Goal: Register for event/course

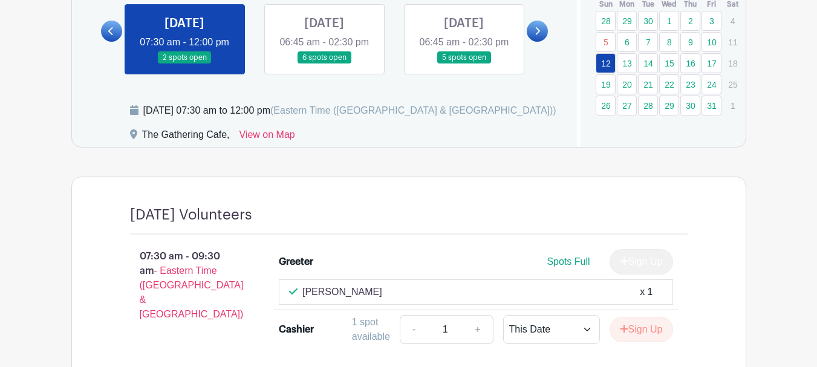
scroll to position [787, 0]
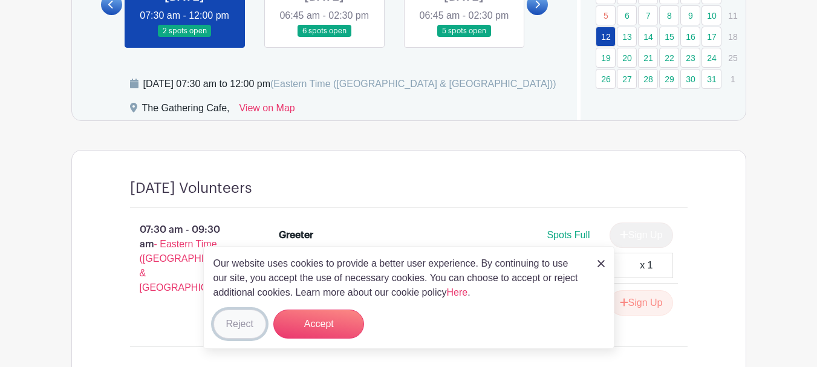
click at [243, 326] on button "Reject" at bounding box center [240, 324] width 53 height 29
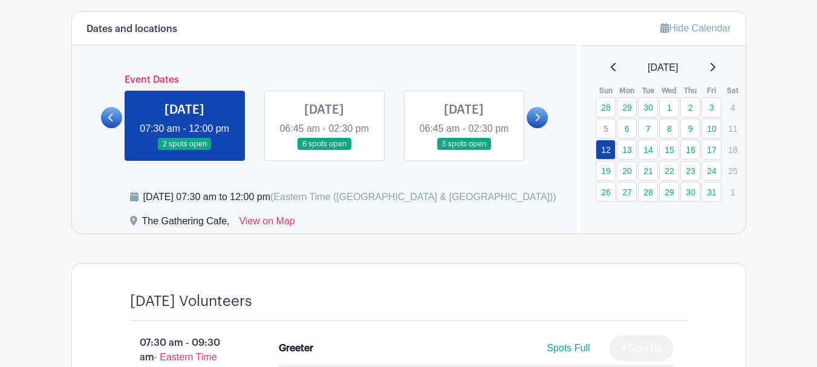
scroll to position [666, 0]
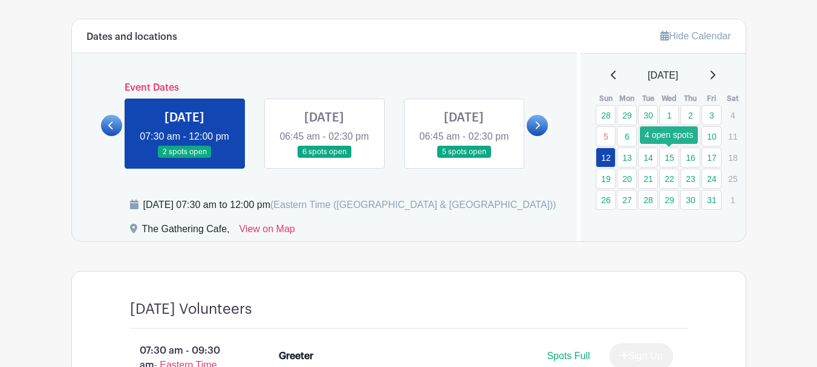
click at [669, 161] on link "15" at bounding box center [669, 158] width 20 height 20
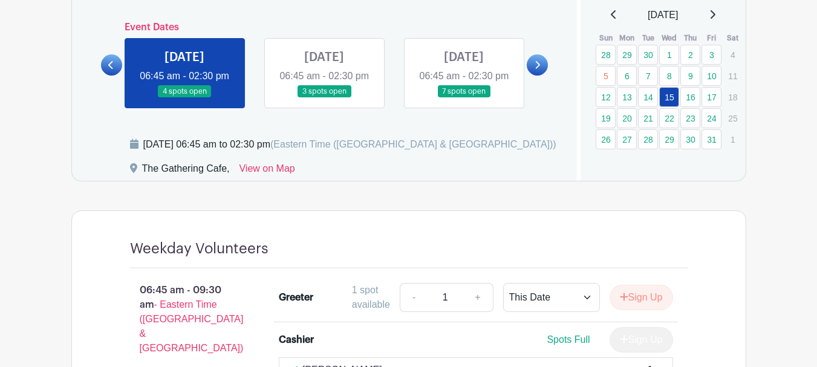
scroll to position [666, 0]
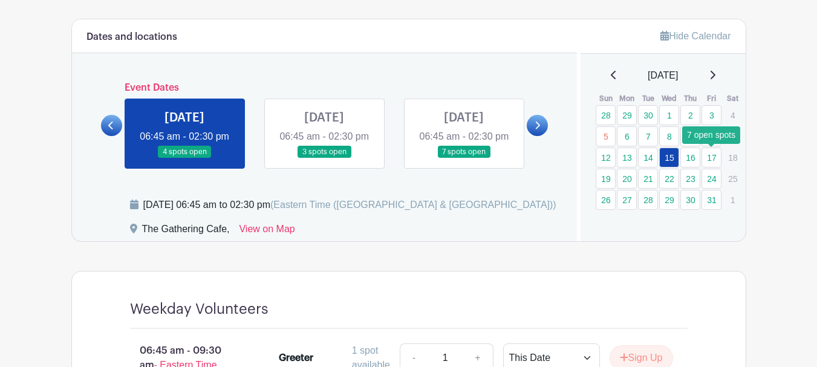
click at [713, 157] on link "17" at bounding box center [712, 158] width 20 height 20
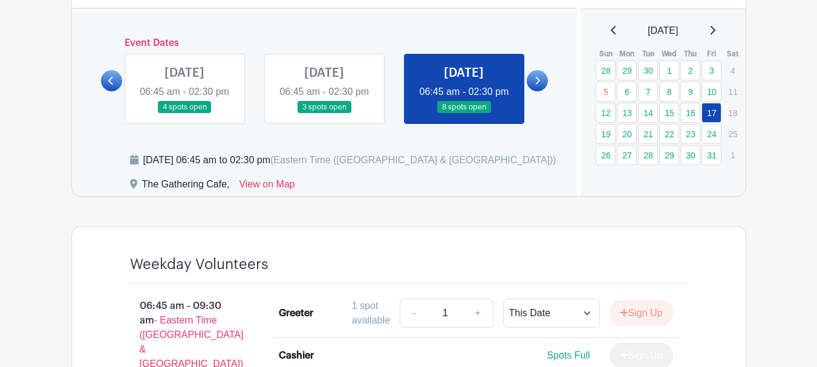
scroll to position [643, 0]
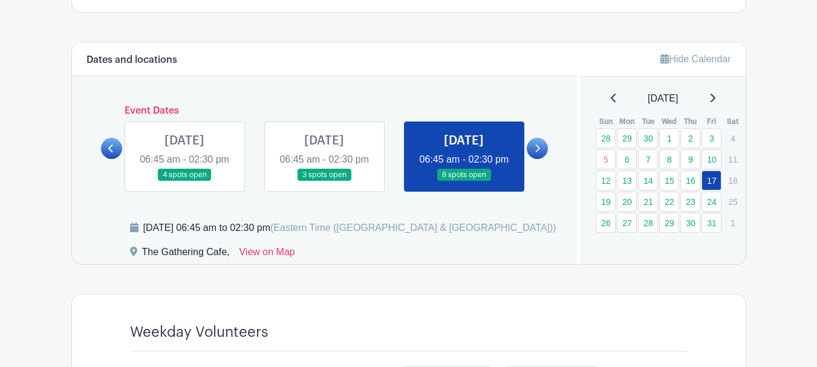
click at [185, 182] on link at bounding box center [185, 182] width 0 height 0
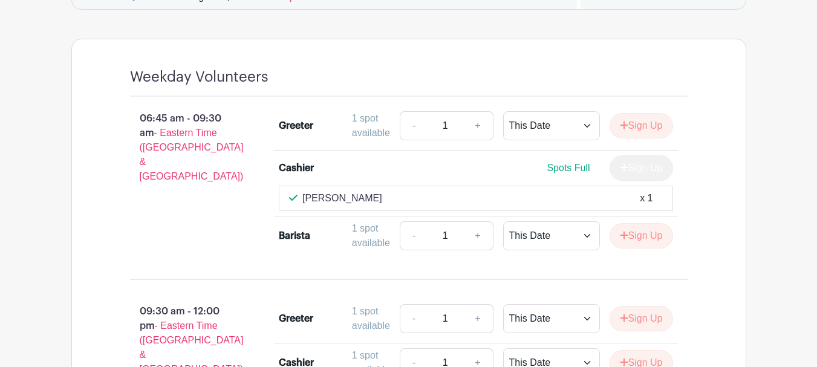
scroll to position [1006, 0]
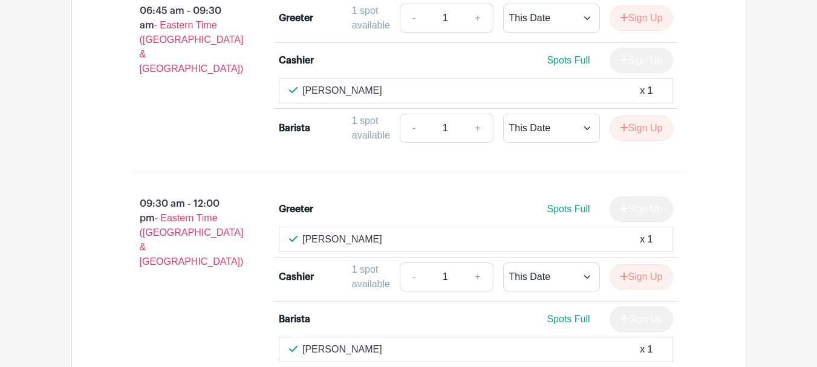
scroll to position [1127, 0]
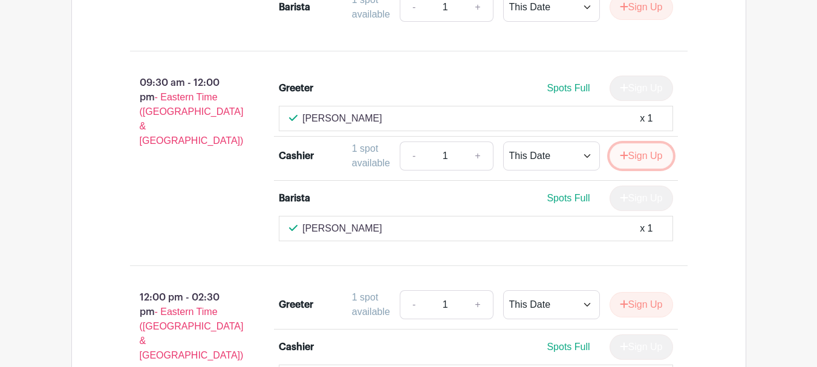
click at [655, 169] on button "Sign Up" at bounding box center [642, 155] width 64 height 25
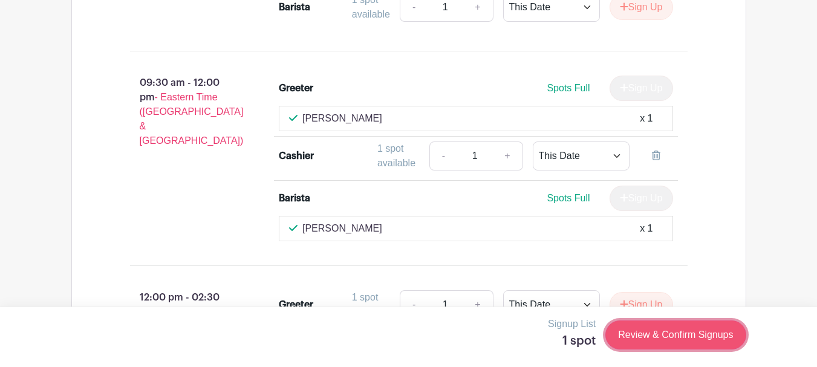
click at [658, 333] on link "Review & Confirm Signups" at bounding box center [676, 335] width 140 height 29
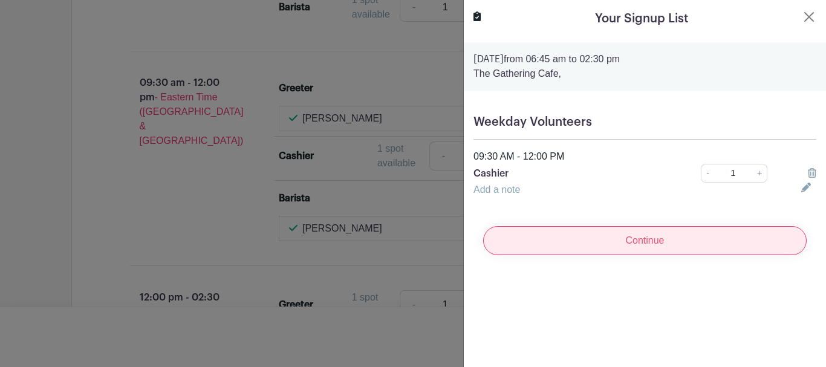
click at [640, 242] on input "Continue" at bounding box center [645, 240] width 324 height 29
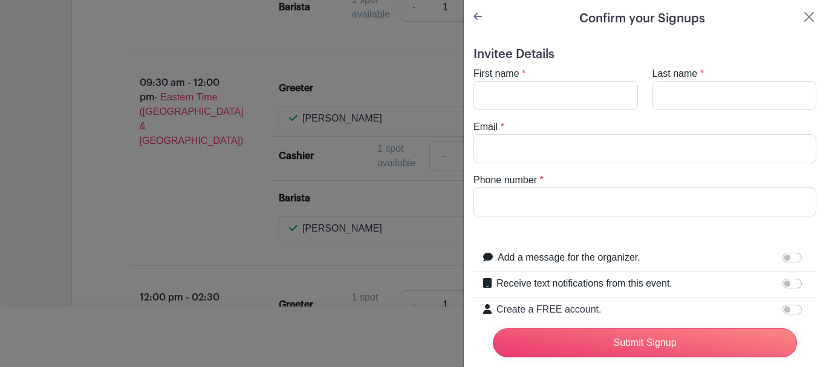
click at [476, 17] on icon at bounding box center [478, 16] width 8 height 7
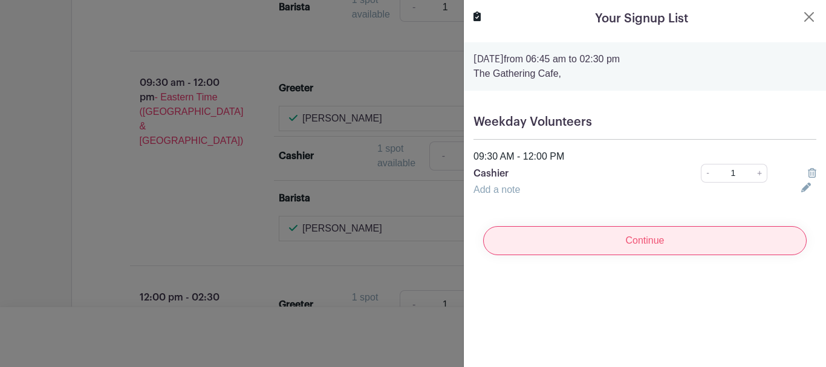
click at [663, 244] on input "Continue" at bounding box center [645, 240] width 324 height 29
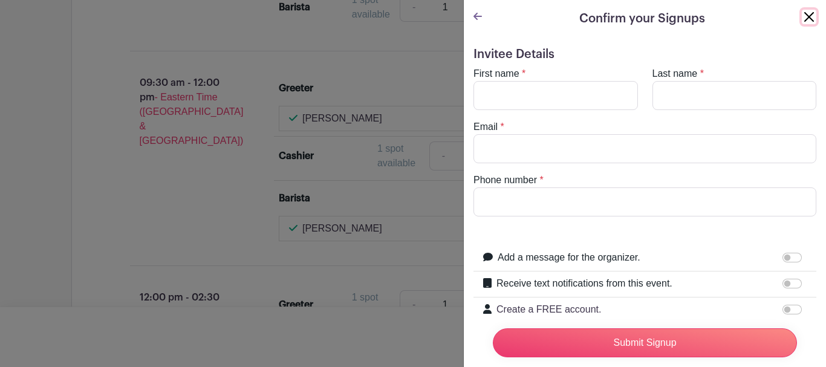
click at [802, 19] on button "Close" at bounding box center [809, 17] width 15 height 15
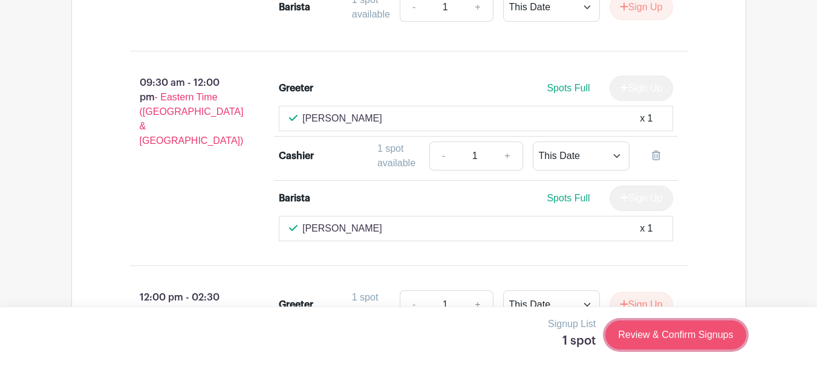
click at [666, 333] on link "Review & Confirm Signups" at bounding box center [676, 335] width 140 height 29
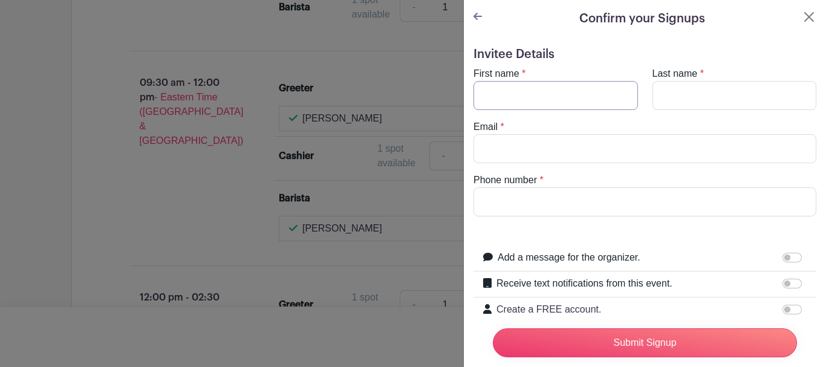
click at [548, 103] on input "First name" at bounding box center [556, 95] width 165 height 29
type input "Deb"
click at [669, 100] on input "Last name" at bounding box center [735, 95] width 165 height 29
type input "Boogaard"
click at [589, 147] on input "Email" at bounding box center [645, 148] width 343 height 29
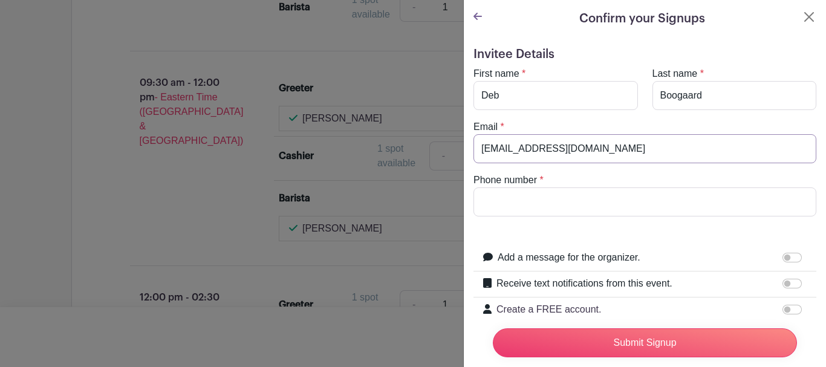
type input "[EMAIL_ADDRESS][DOMAIN_NAME]"
click at [531, 202] on input "Phone number" at bounding box center [645, 202] width 343 height 29
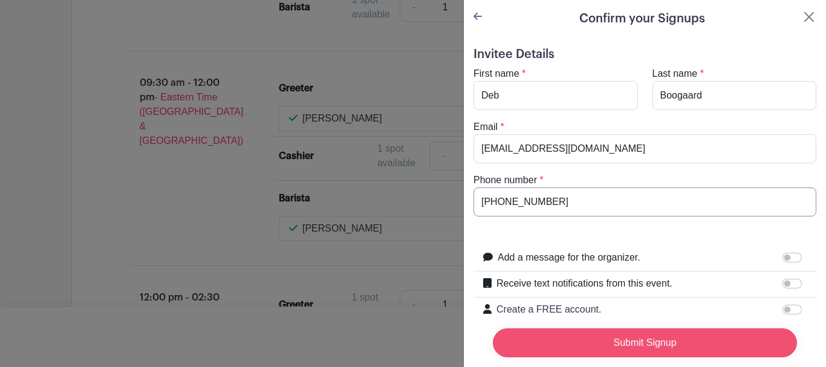
type input "980-313-6559"
click at [644, 340] on input "Submit Signup" at bounding box center [645, 343] width 304 height 29
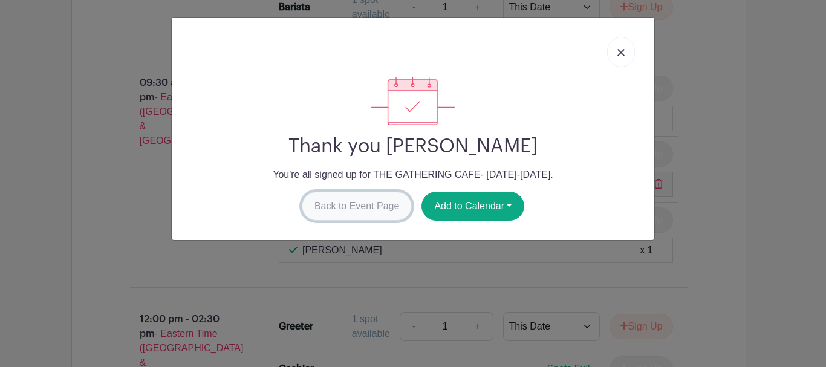
click at [384, 206] on link "Back to Event Page" at bounding box center [357, 206] width 111 height 29
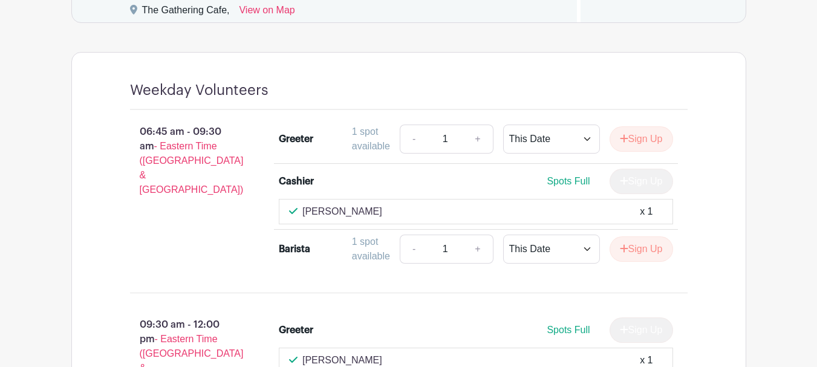
scroll to position [582, 0]
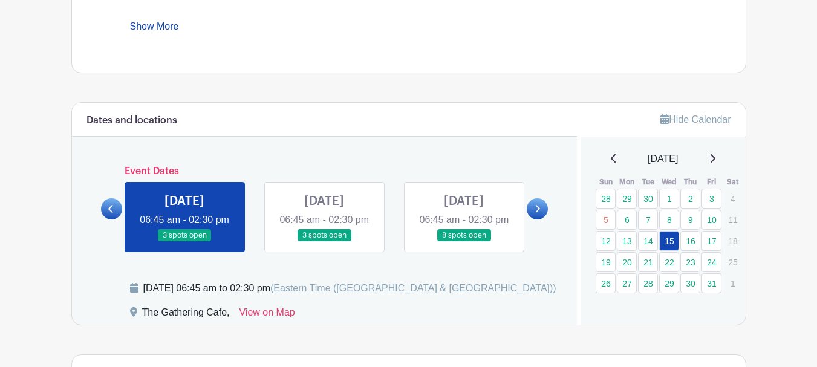
click at [464, 242] on link at bounding box center [464, 242] width 0 height 0
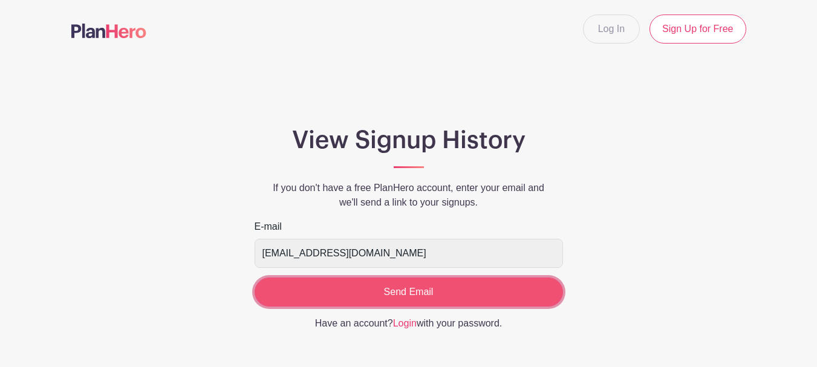
click at [403, 298] on input "Send Email" at bounding box center [409, 292] width 309 height 29
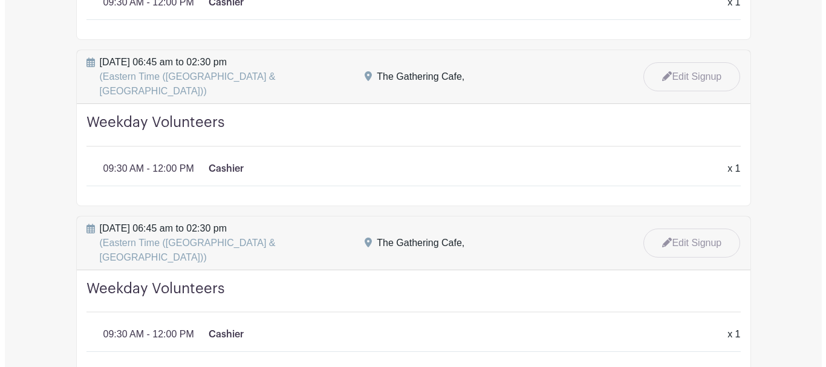
scroll to position [1210, 0]
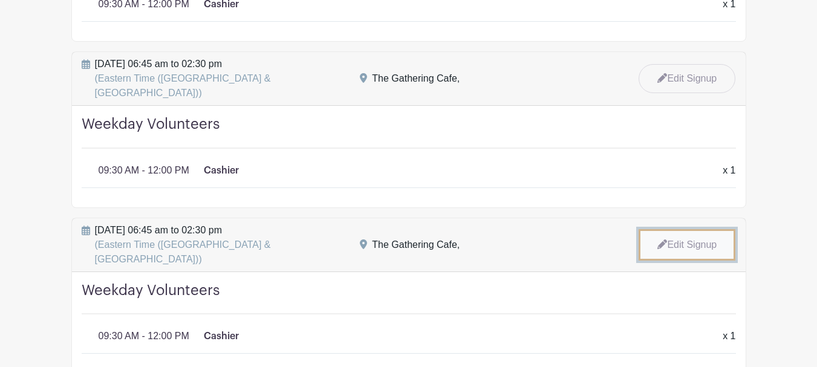
click at [700, 229] on link "Edit Signup" at bounding box center [687, 244] width 97 height 31
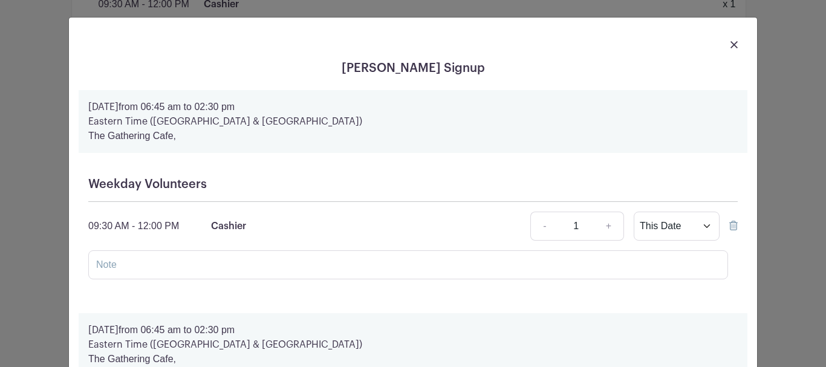
click at [731, 226] on icon at bounding box center [734, 226] width 8 height 10
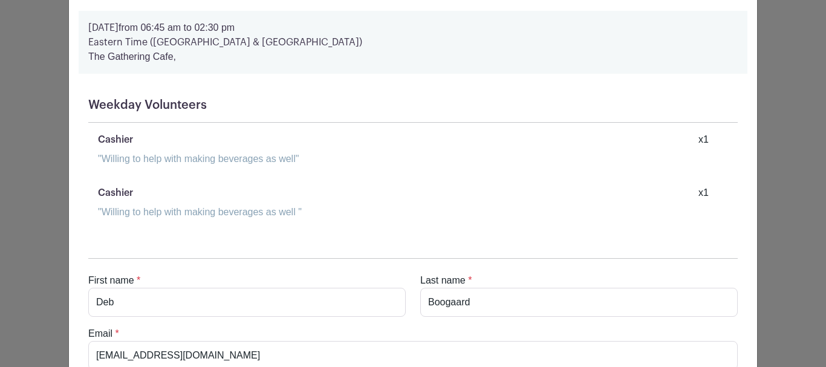
scroll to position [1639, 0]
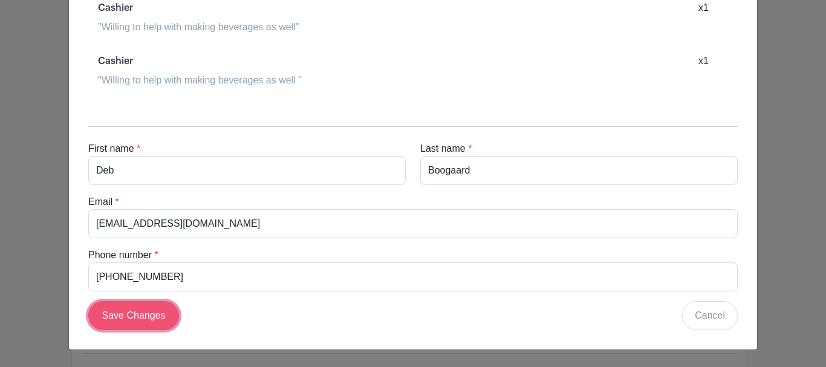
click at [136, 317] on input "Save Changes" at bounding box center [133, 315] width 91 height 29
